Goal: Use online tool/utility: Utilize a website feature to perform a specific function

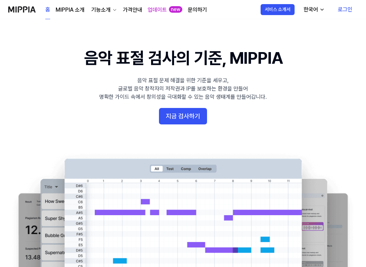
click at [348, 3] on link "로그인" at bounding box center [344, 9] width 25 height 19
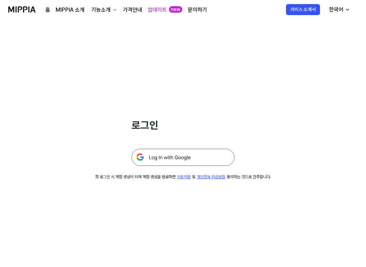
click at [191, 156] on img at bounding box center [182, 157] width 103 height 17
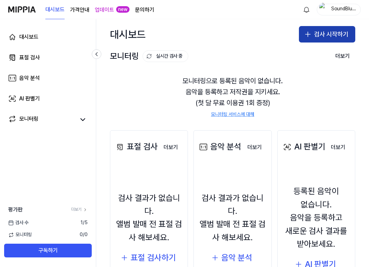
click at [336, 32] on button "검사 시작하기" at bounding box center [327, 34] width 56 height 16
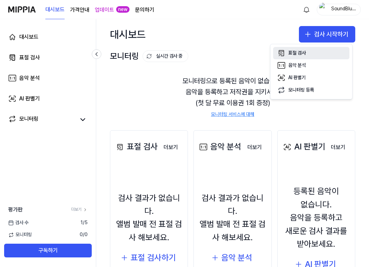
click at [312, 52] on button "표절 검사" at bounding box center [311, 53] width 76 height 12
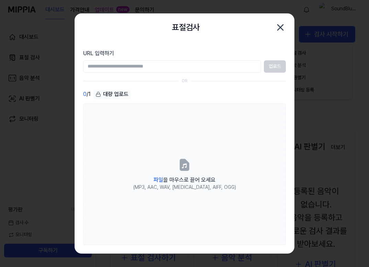
click at [279, 26] on icon "button" at bounding box center [279, 27] width 5 height 5
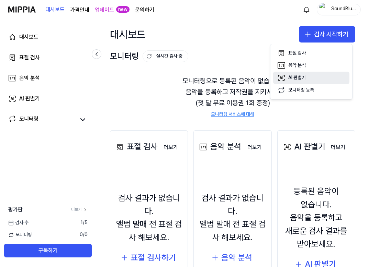
click at [299, 82] on button "AI 판별기" at bounding box center [311, 78] width 76 height 12
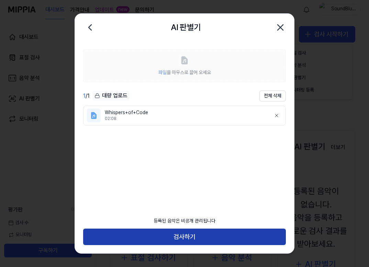
click at [199, 235] on button "검사하기" at bounding box center [184, 237] width 202 height 16
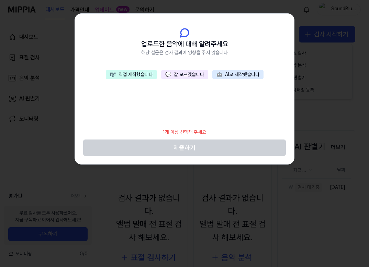
click at [131, 74] on button "🎼 직접 제작했습니다" at bounding box center [131, 75] width 51 height 10
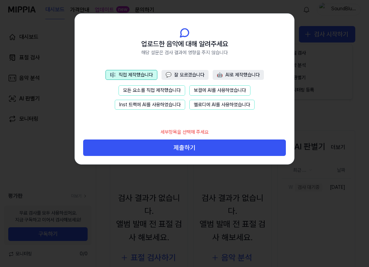
click at [227, 74] on button "🤖 AI로 제작했습니다" at bounding box center [237, 75] width 51 height 10
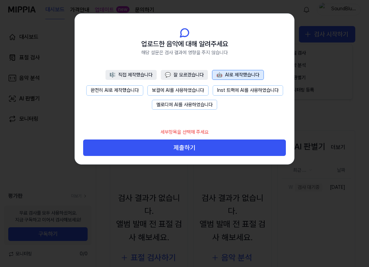
click at [145, 77] on button "🎼 직접 제작했습니다" at bounding box center [130, 75] width 51 height 10
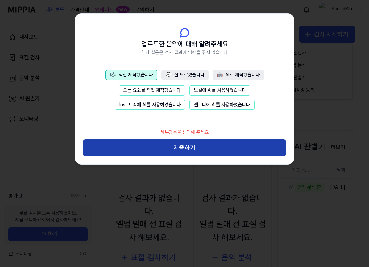
click at [184, 149] on button "제출하기" at bounding box center [184, 148] width 202 height 16
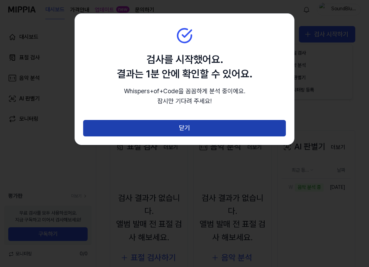
click at [190, 126] on button "닫기" at bounding box center [184, 128] width 202 height 16
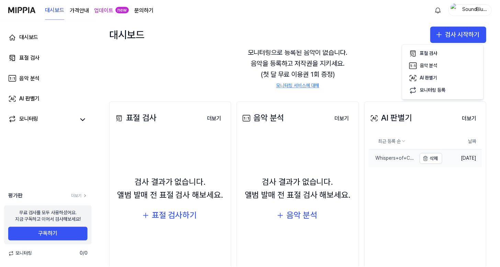
scroll to position [27, 0]
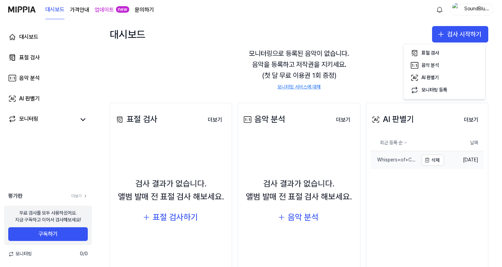
click at [368, 163] on div "Whispers+of+Code" at bounding box center [395, 160] width 48 height 7
